Goal: Navigation & Orientation: Find specific page/section

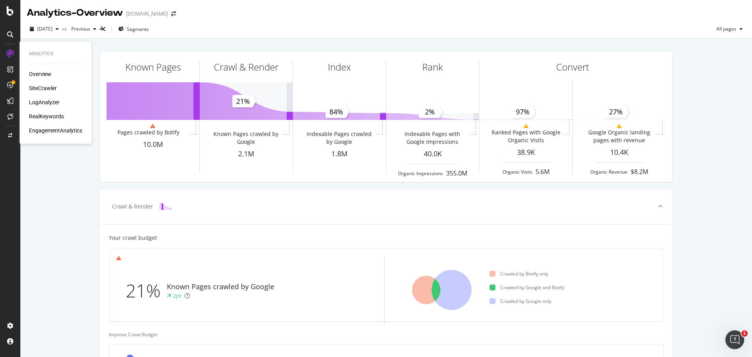
click at [29, 73] on div "Overview" at bounding box center [40, 74] width 22 height 8
click at [38, 89] on div "SiteCrawler" at bounding box center [43, 88] width 28 height 8
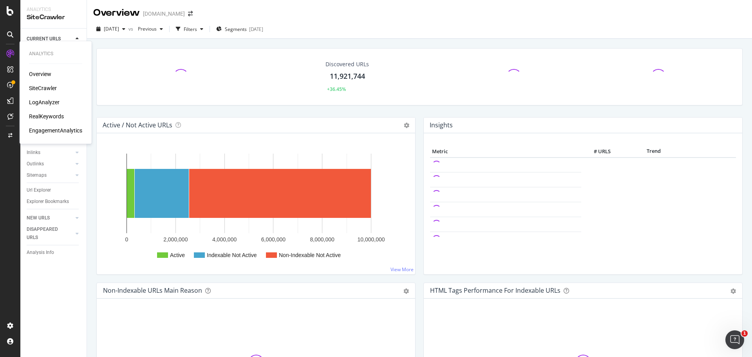
click at [42, 100] on div "LogAnalyzer" at bounding box center [44, 102] width 31 height 8
